Goal: Information Seeking & Learning: Learn about a topic

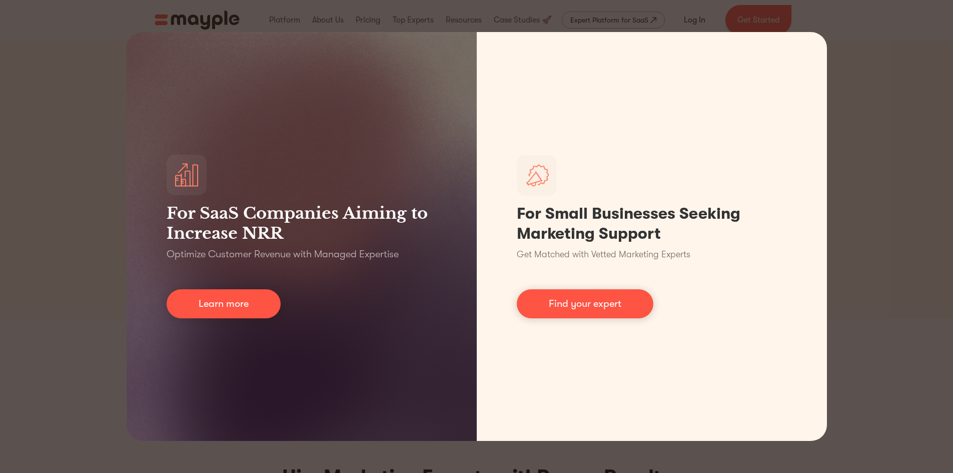
click at [911, 82] on div "For SaaS Companies Aiming to Increase NRR Optimize Customer Revenue with Manage…" at bounding box center [476, 236] width 953 height 473
click at [859, 56] on div "For SaaS Companies Aiming to Increase NRR Optimize Customer Revenue with Manage…" at bounding box center [476, 236] width 953 height 473
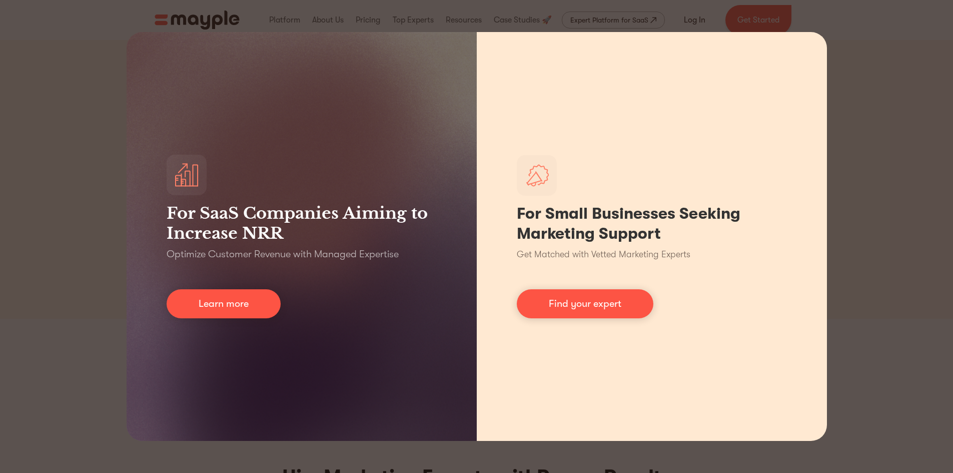
drag, startPoint x: 856, startPoint y: 105, endPoint x: 812, endPoint y: 156, distance: 67.5
click at [854, 112] on div "For SaaS Companies Aiming to Increase NRR Optimize Customer Revenue with Manage…" at bounding box center [476, 236] width 953 height 473
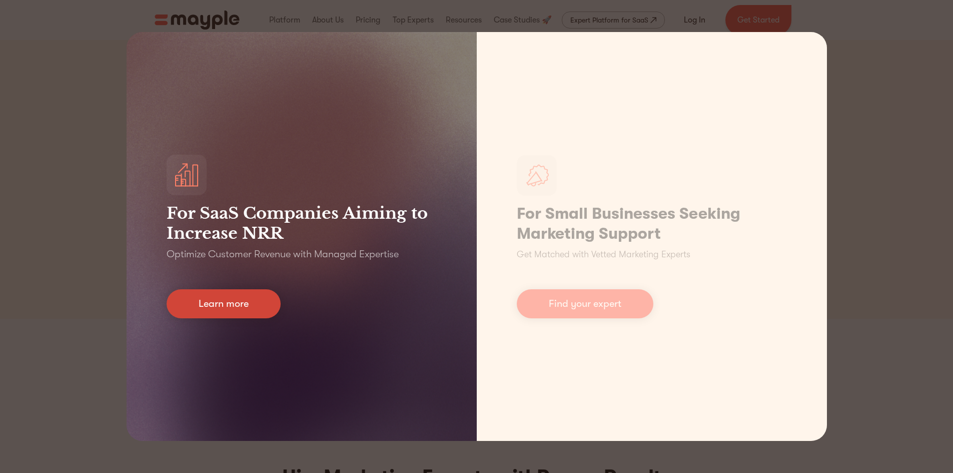
click at [207, 299] on link "Learn more" at bounding box center [224, 303] width 114 height 29
